Goal: Information Seeking & Learning: Learn about a topic

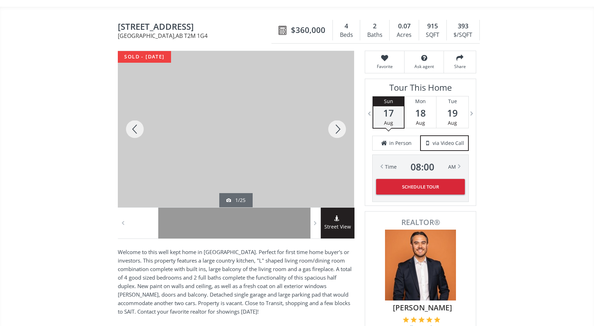
scroll to position [51, 0]
click at [254, 168] on div at bounding box center [236, 129] width 236 height 156
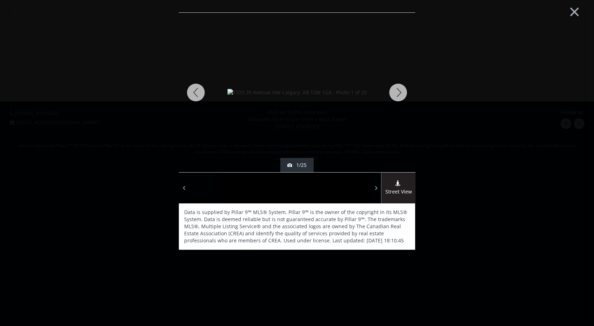
click at [318, 96] on img at bounding box center [296, 92] width 139 height 7
click at [399, 88] on div at bounding box center [398, 93] width 34 height 160
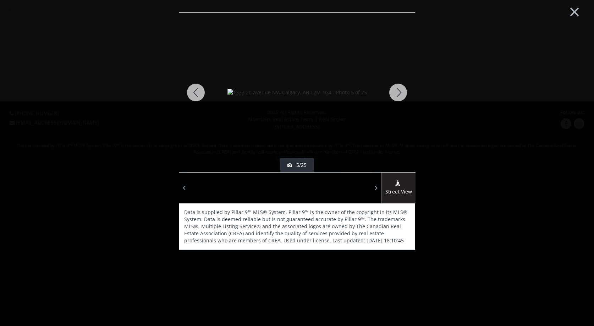
click at [399, 88] on div at bounding box center [398, 93] width 34 height 160
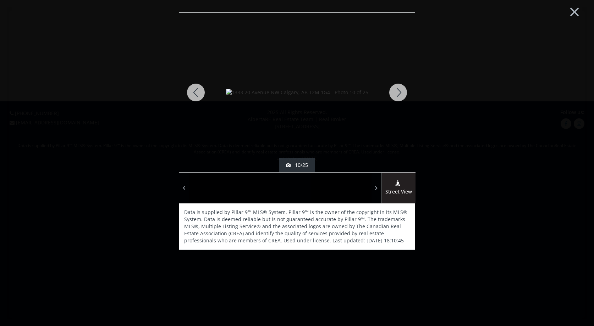
click at [399, 88] on div at bounding box center [398, 93] width 34 height 160
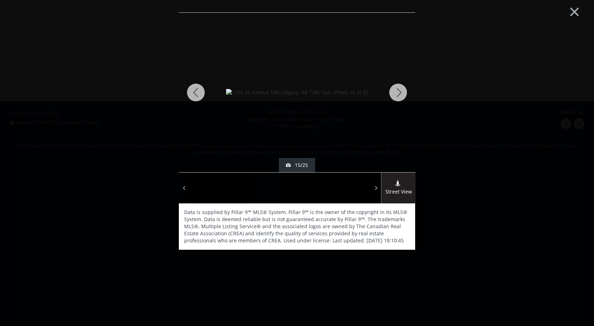
click at [397, 91] on div at bounding box center [398, 93] width 34 height 160
click at [396, 93] on div at bounding box center [398, 93] width 34 height 160
click at [396, 99] on div at bounding box center [398, 93] width 34 height 160
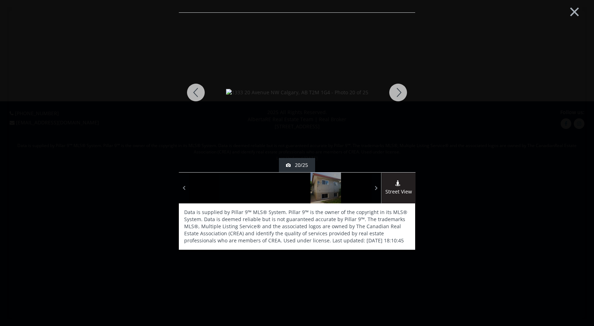
click at [396, 99] on div at bounding box center [398, 93] width 34 height 160
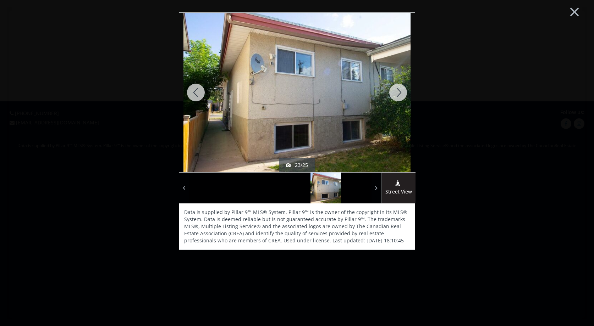
click at [396, 99] on div at bounding box center [398, 93] width 34 height 160
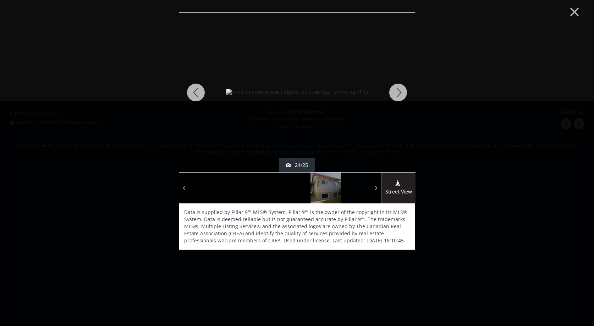
click at [396, 99] on div at bounding box center [398, 93] width 34 height 160
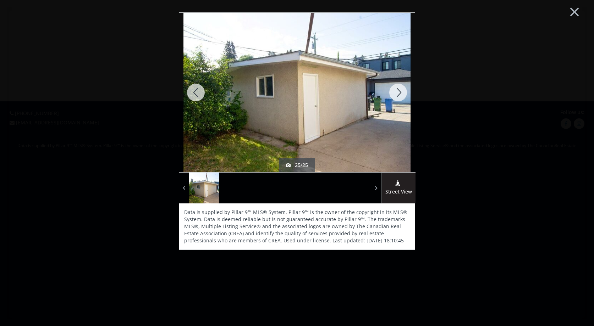
click at [396, 99] on div at bounding box center [398, 93] width 34 height 160
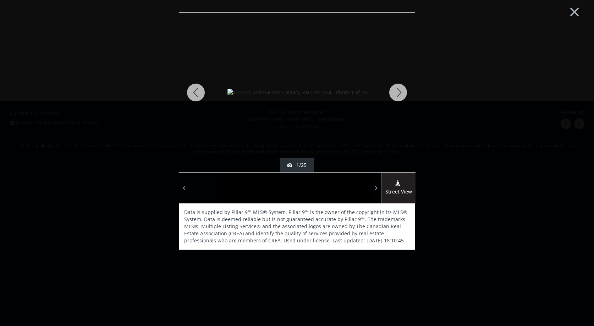
click at [396, 99] on div at bounding box center [398, 93] width 34 height 160
click at [573, 11] on button "×" at bounding box center [574, 10] width 39 height 29
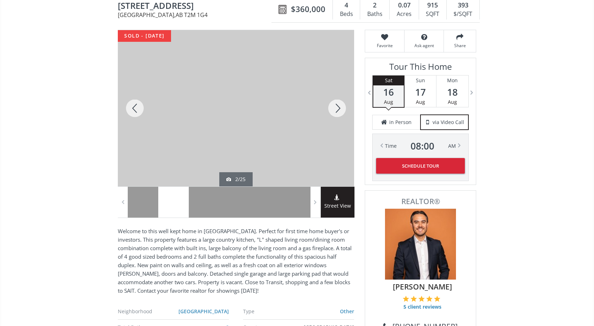
scroll to position [73, 0]
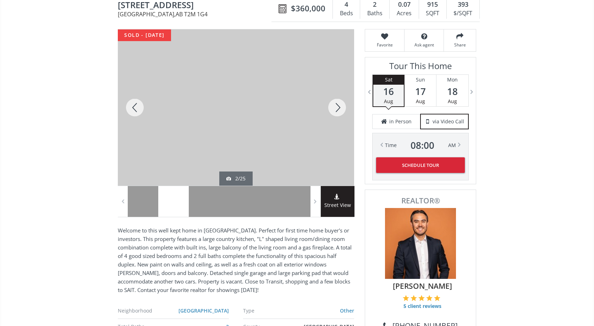
click at [346, 191] on div "Street View" at bounding box center [338, 201] width 34 height 31
